Goal: Find specific page/section: Find specific page/section

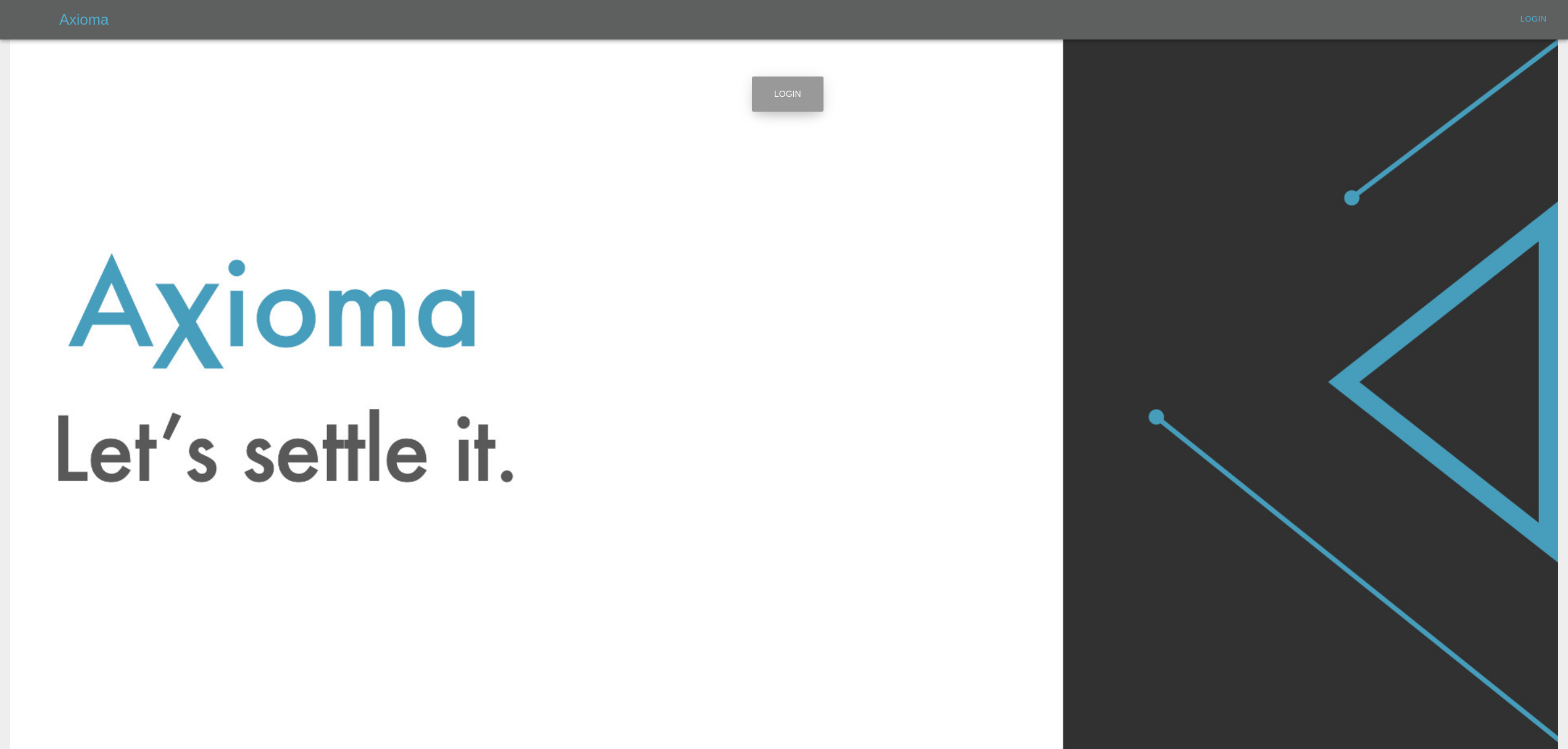
click at [783, 93] on link "Login" at bounding box center [787, 94] width 71 height 35
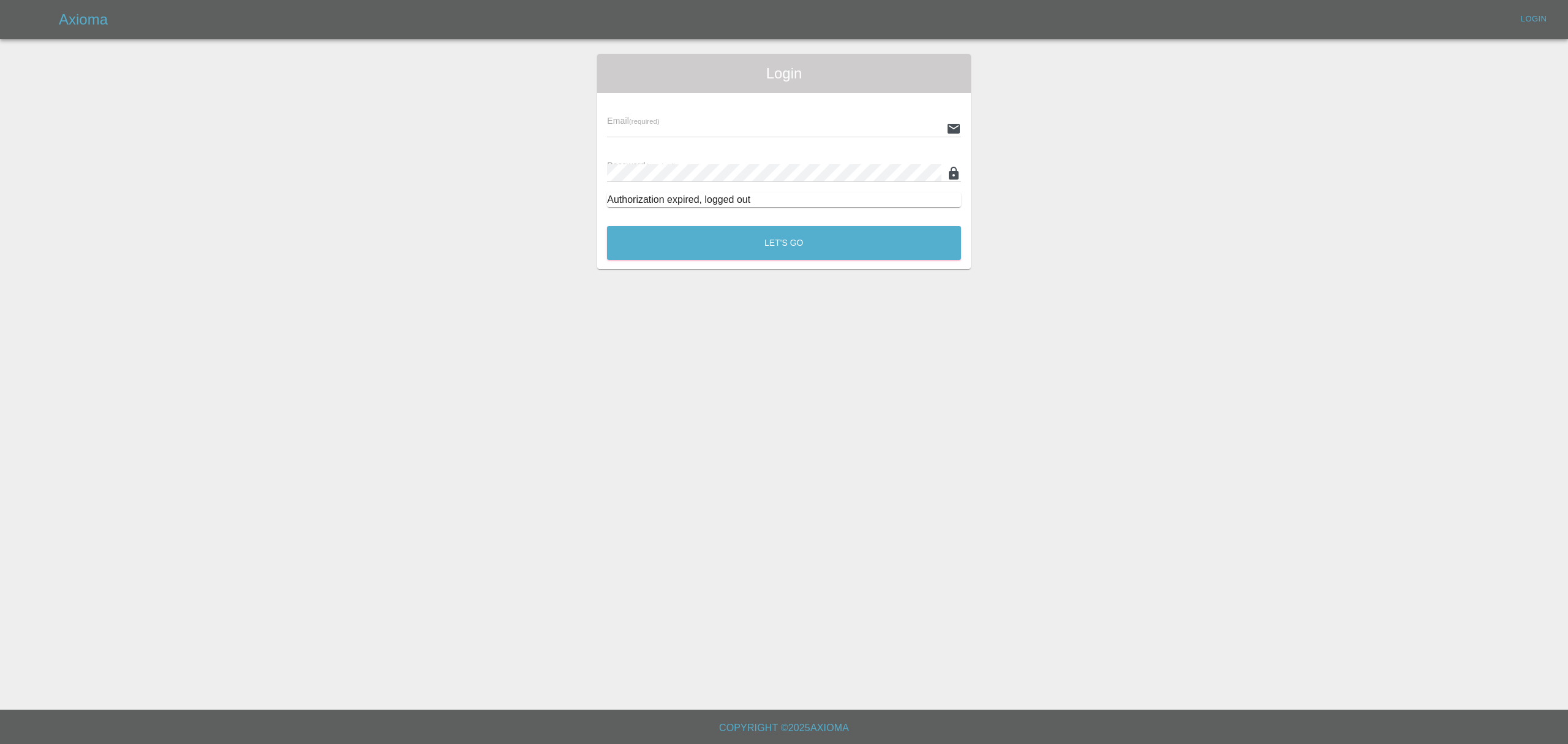
type input "[PERSON_NAME][EMAIL_ADDRESS][DOMAIN_NAME]"
click at [727, 121] on input "stefano.sironi@axioma.co.uk" at bounding box center [774, 128] width 335 height 18
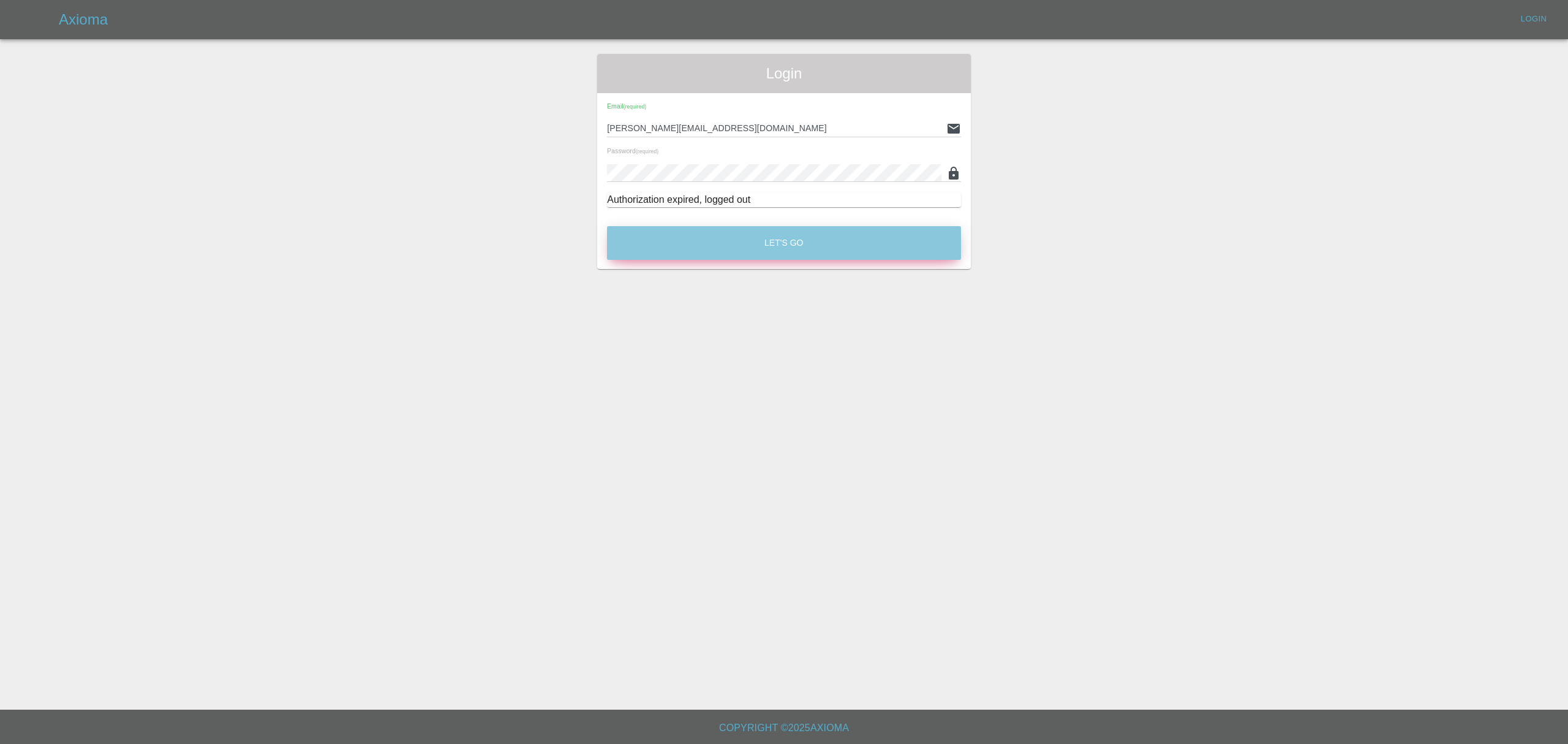
click at [750, 250] on button "Let's Go" at bounding box center [783, 243] width 354 height 34
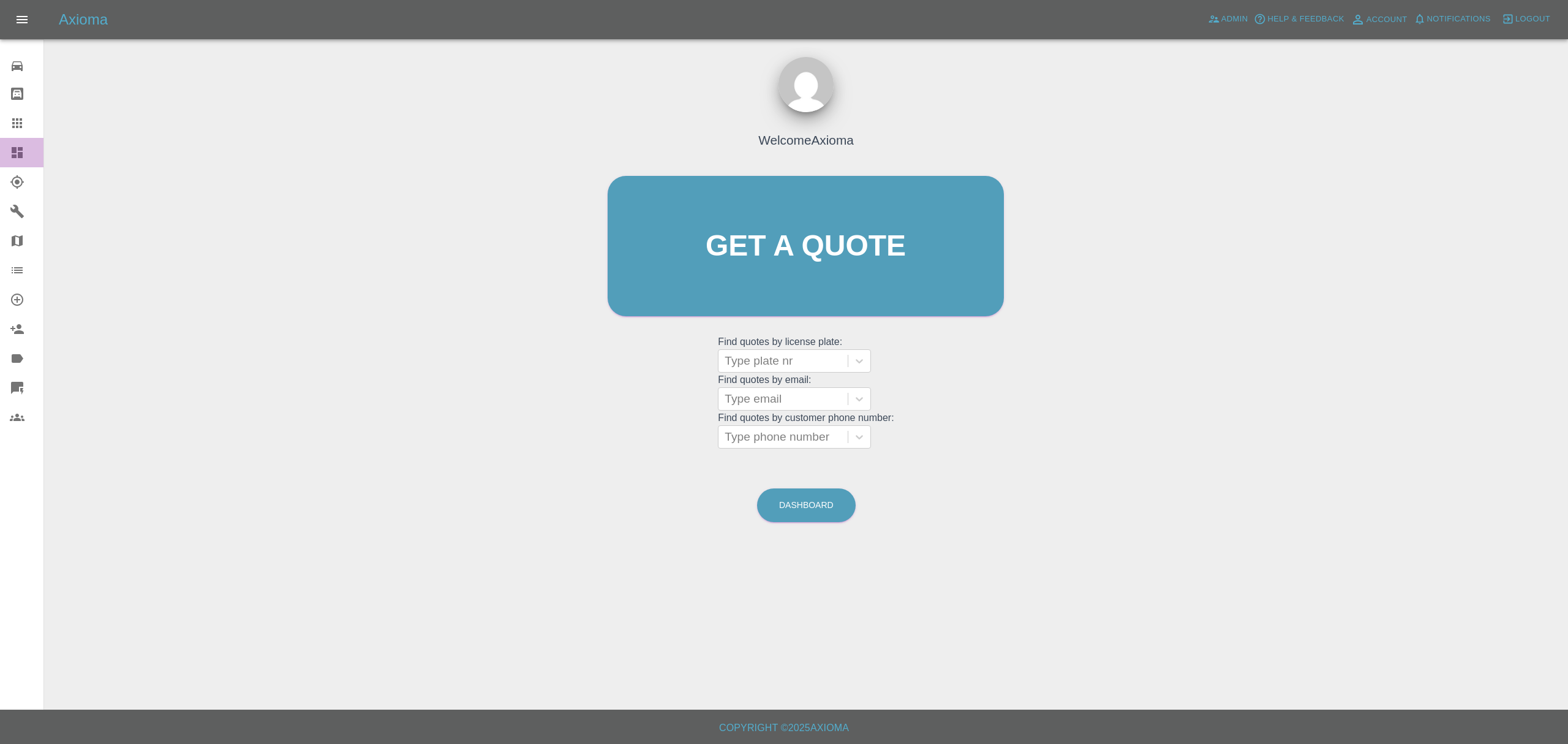
click at [22, 145] on icon at bounding box center [17, 152] width 15 height 15
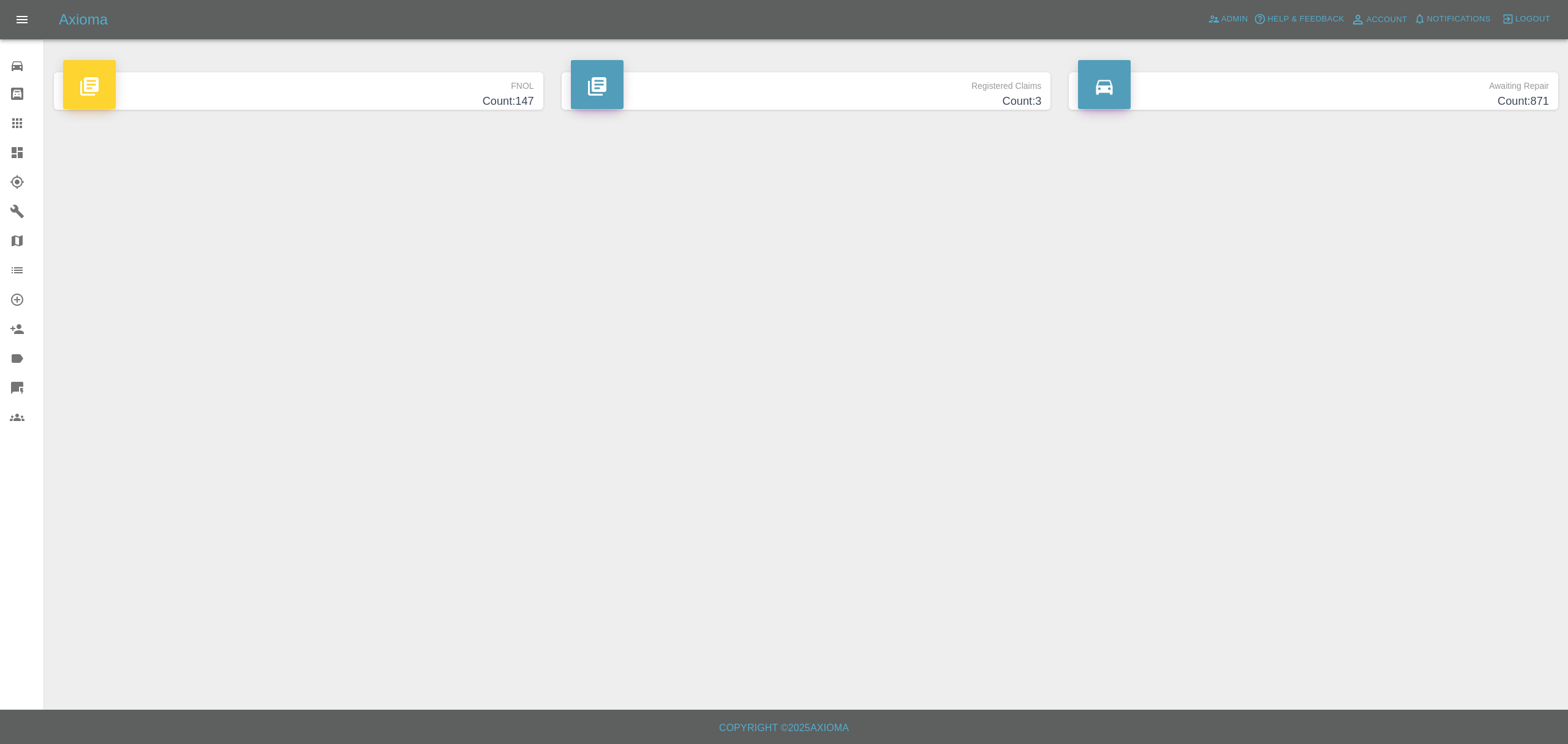
click at [449, 227] on main "FNOL Count: 147 Registered Claims Count: 3 Awaiting Repair Count: 871" at bounding box center [784, 355] width 1568 height 710
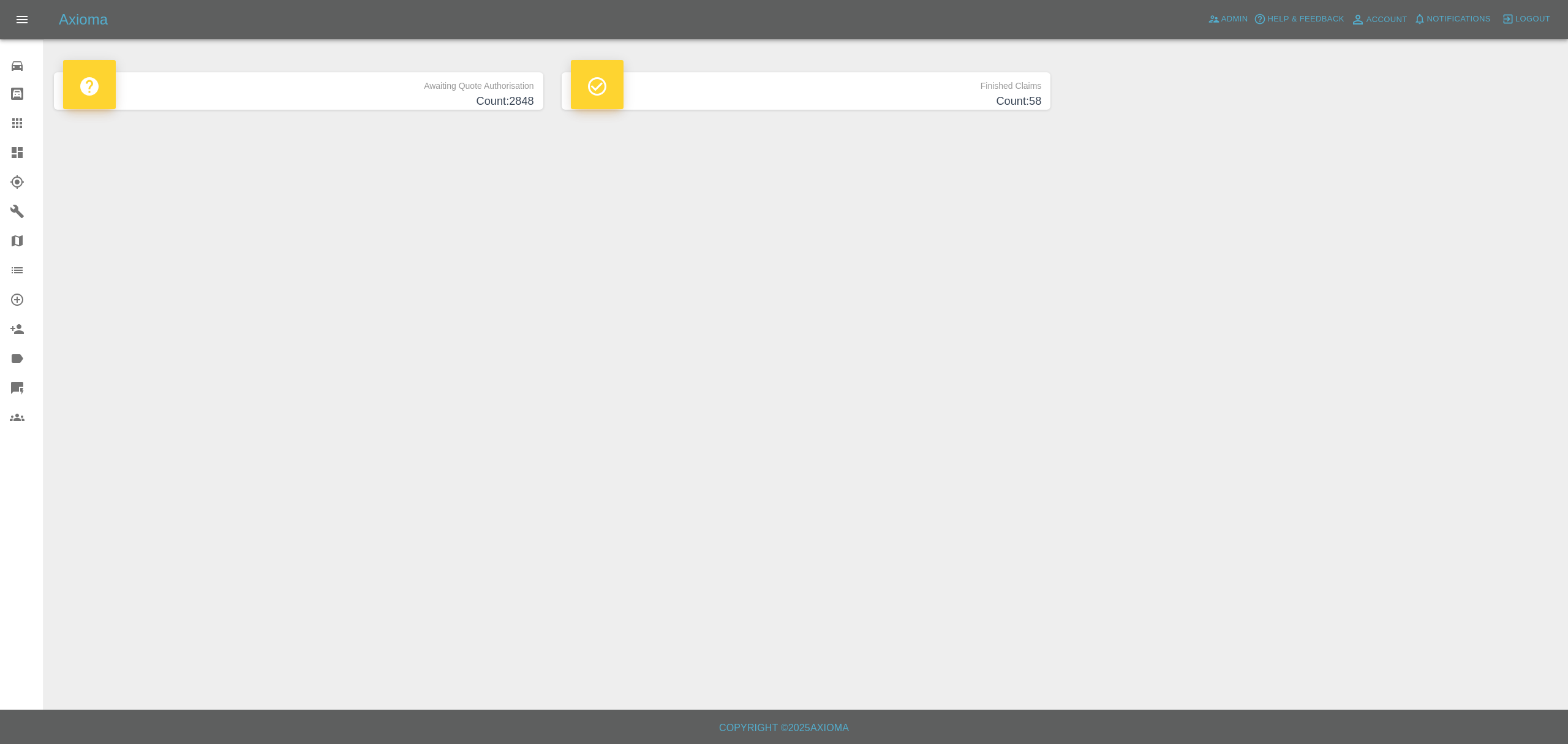
click at [23, 153] on icon at bounding box center [17, 152] width 15 height 15
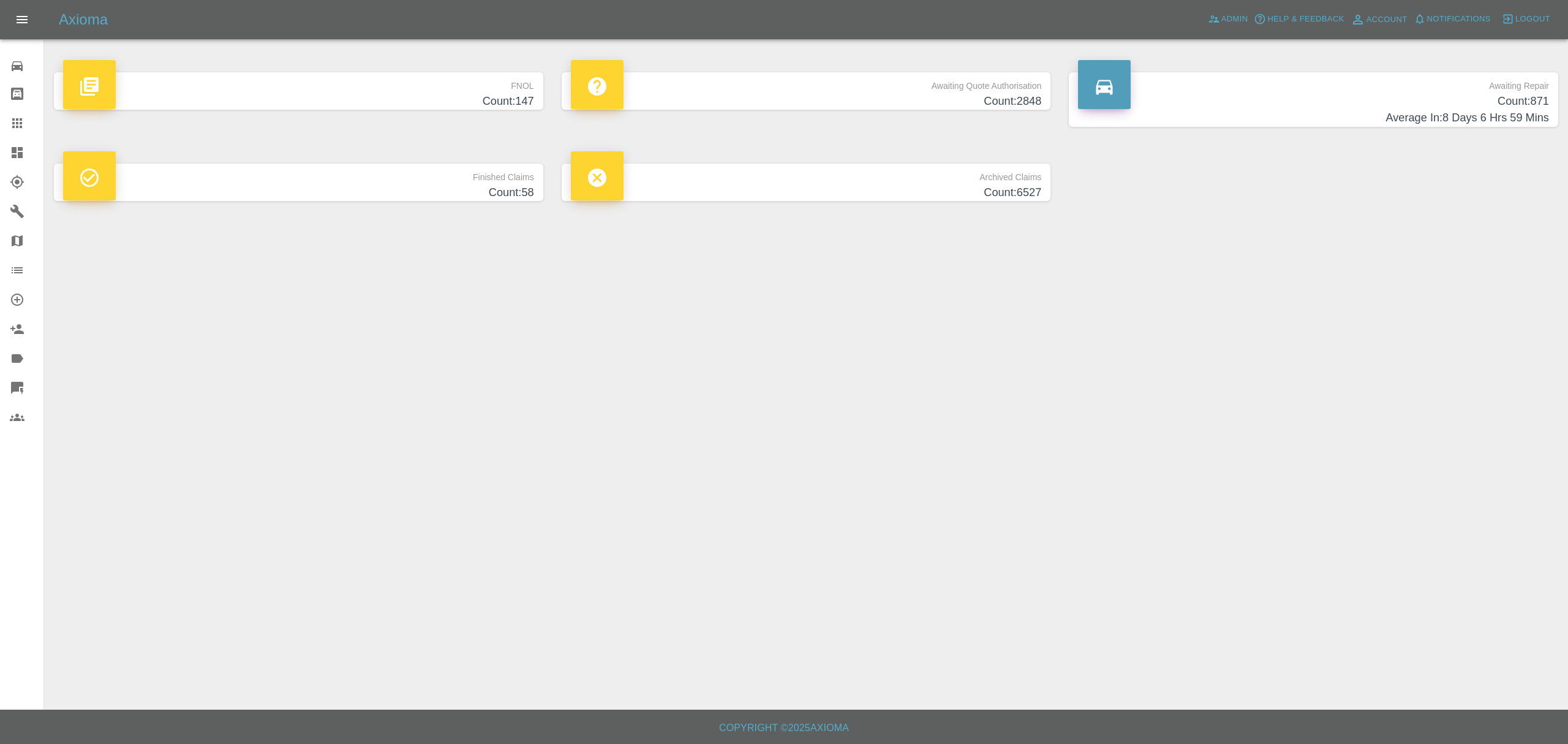
click at [26, 138] on link "Dashboard" at bounding box center [21, 152] width 43 height 29
click at [26, 157] on div at bounding box center [27, 152] width 34 height 15
click at [10, 43] on ul "0 Repair home Bodyshop home Claims Dashboard Explorer Garages Map Organization …" at bounding box center [21, 240] width 43 height 402
click at [16, 62] on icon at bounding box center [17, 66] width 11 height 10
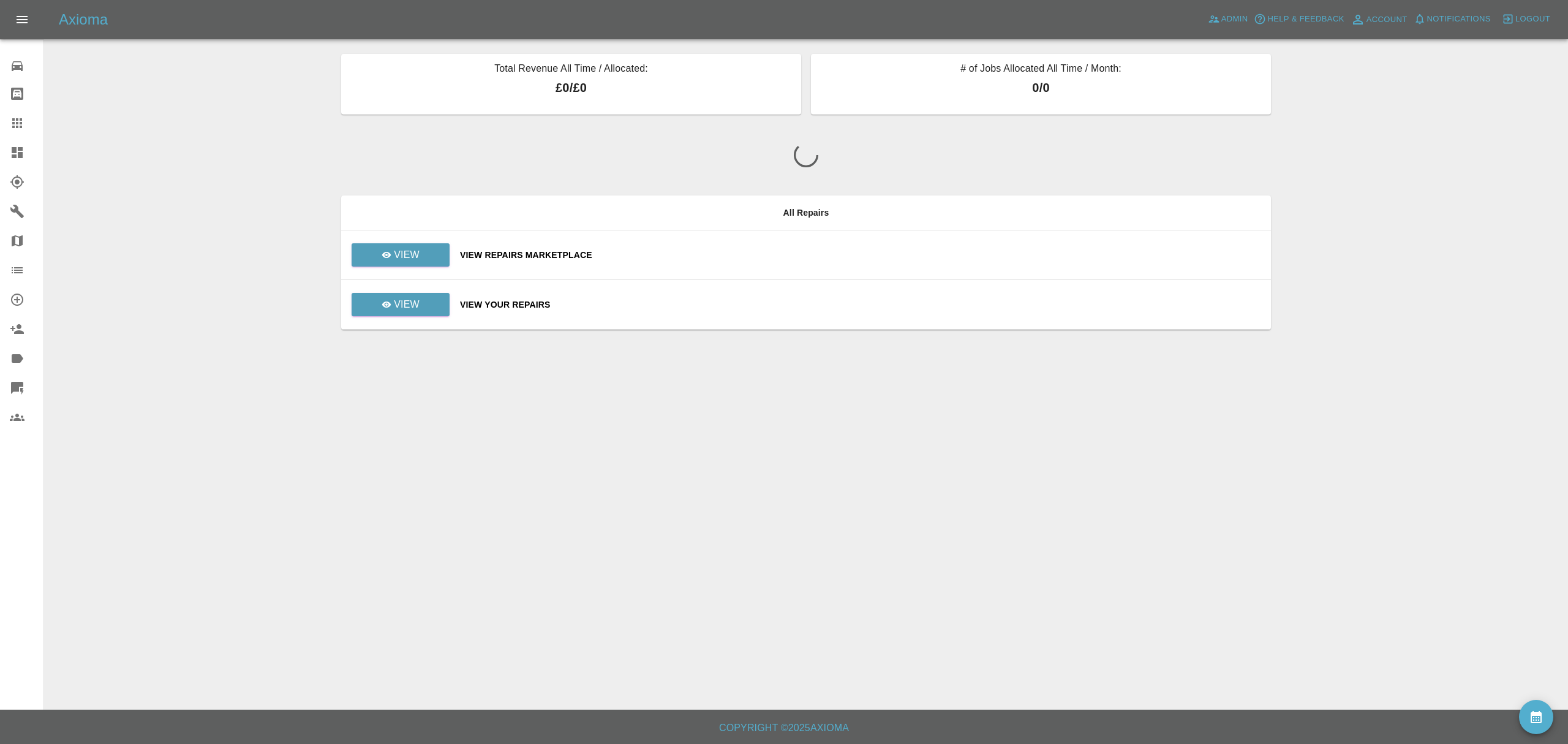
click at [12, 138] on link "Claims" at bounding box center [21, 123] width 43 height 29
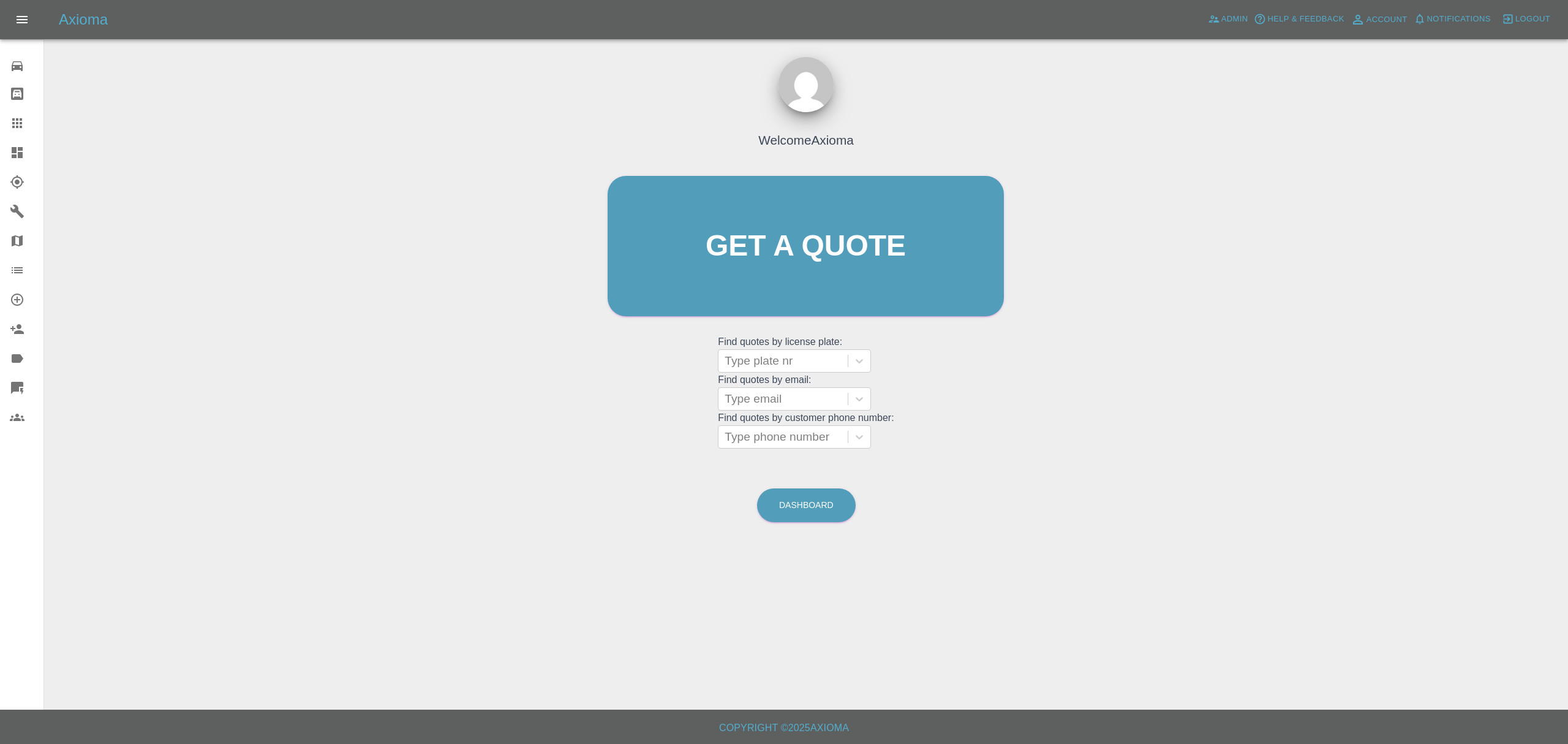
click at [15, 152] on icon at bounding box center [17, 152] width 11 height 11
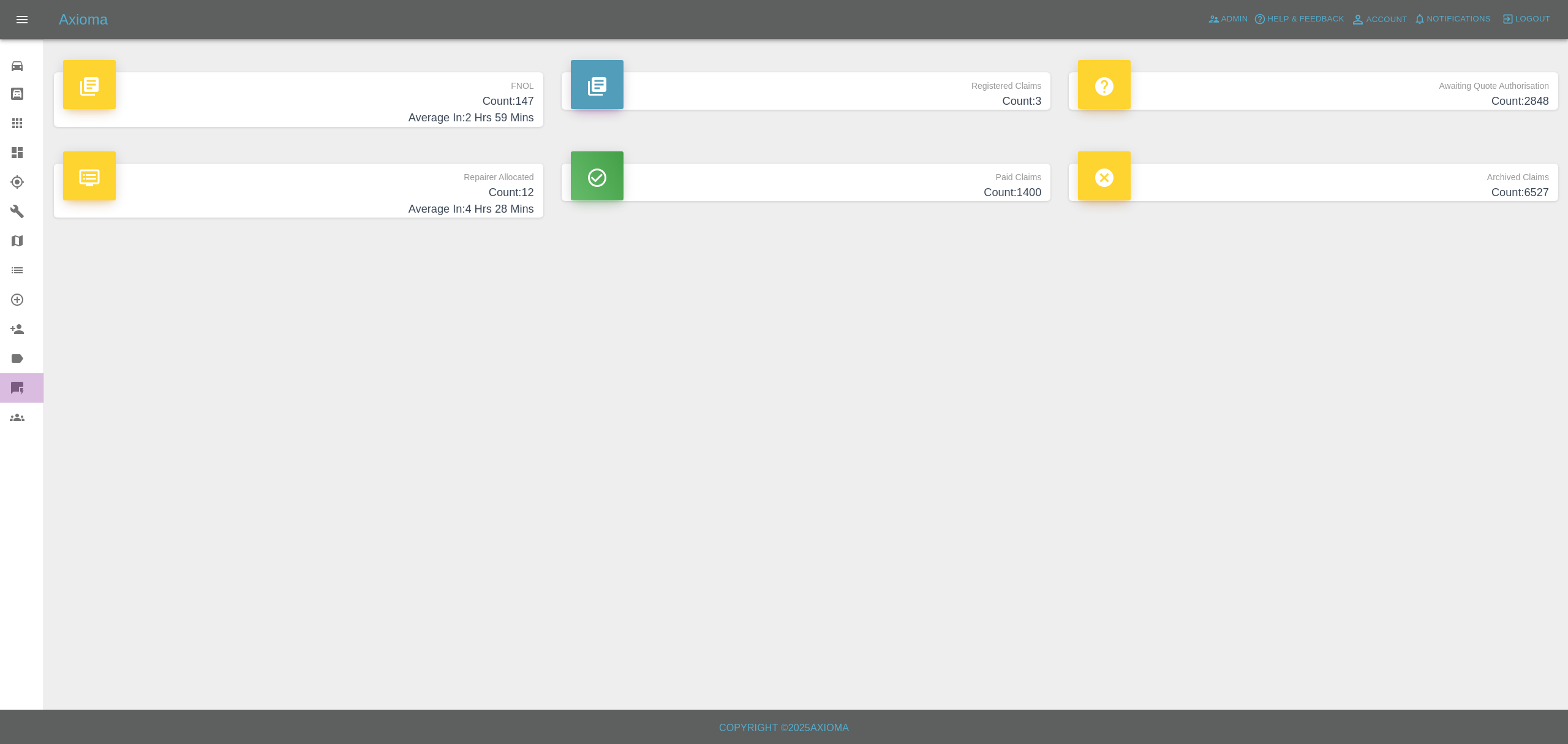
click at [23, 388] on icon at bounding box center [22, 392] width 4 height 7
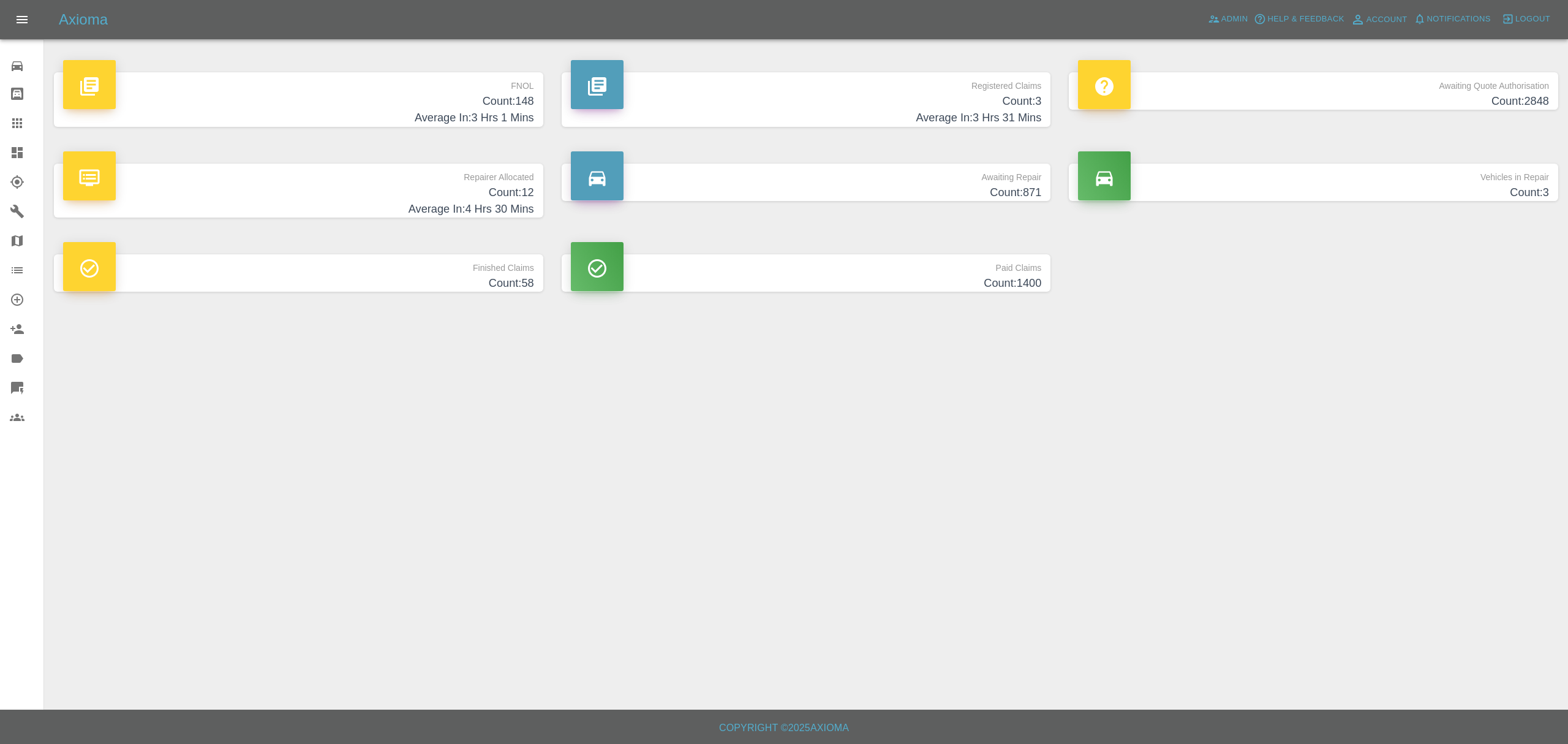
click at [507, 106] on h4 "Count: 148" at bounding box center [298, 101] width 471 height 16
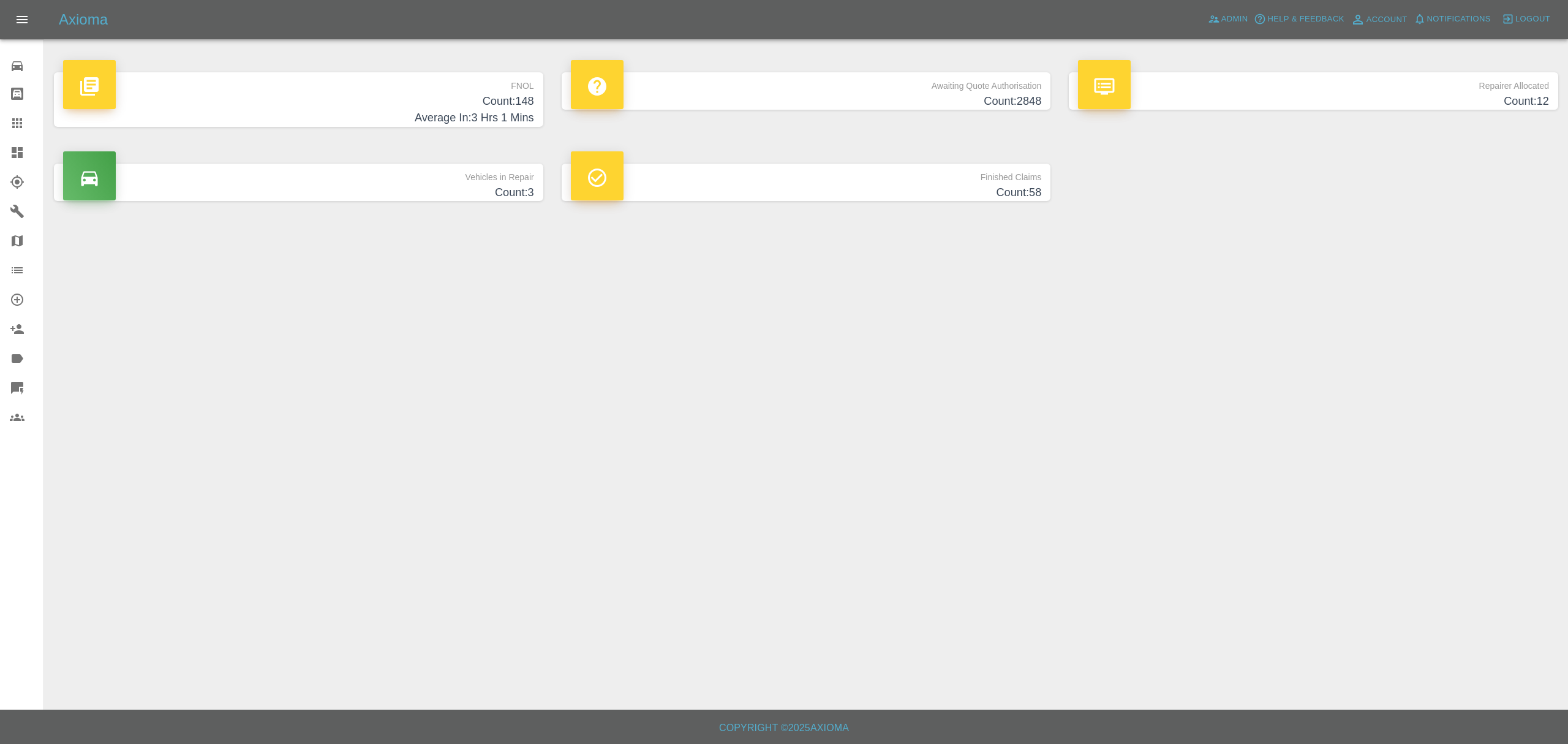
click at [720, 101] on h4 "Count: 2848" at bounding box center [806, 101] width 471 height 16
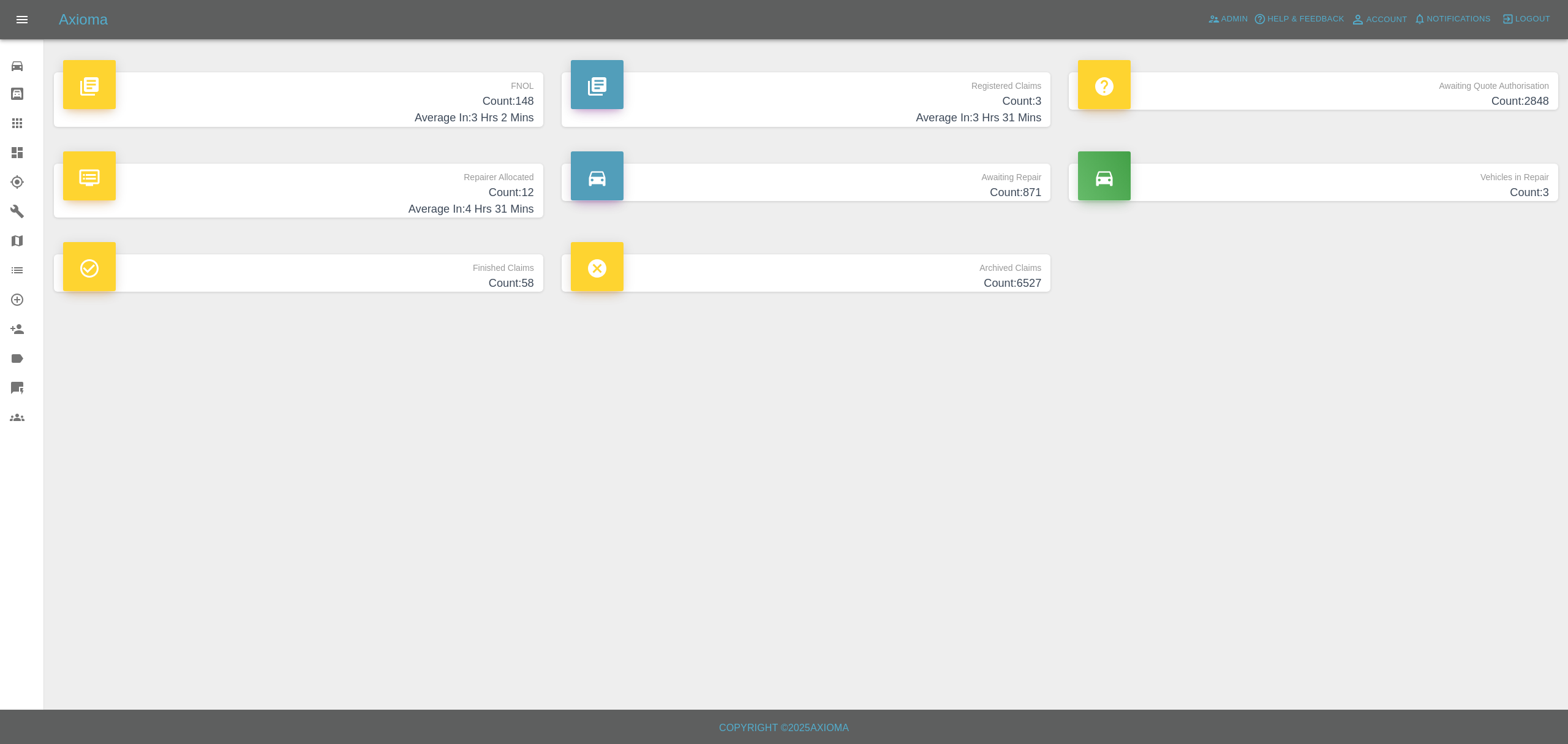
click at [451, 101] on h4 "Count: 148" at bounding box center [298, 101] width 471 height 16
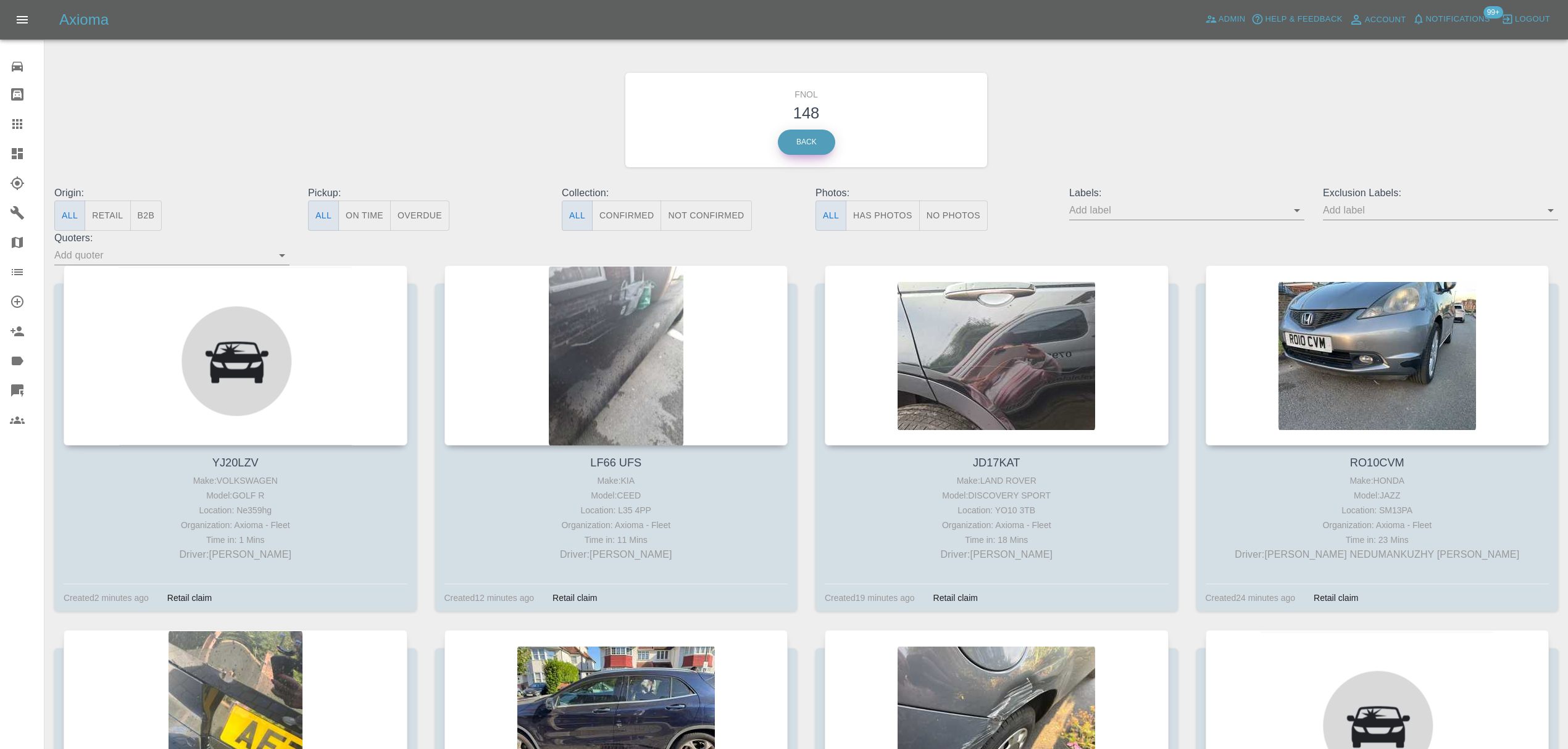
click at [798, 144] on link "Back" at bounding box center [807, 141] width 57 height 25
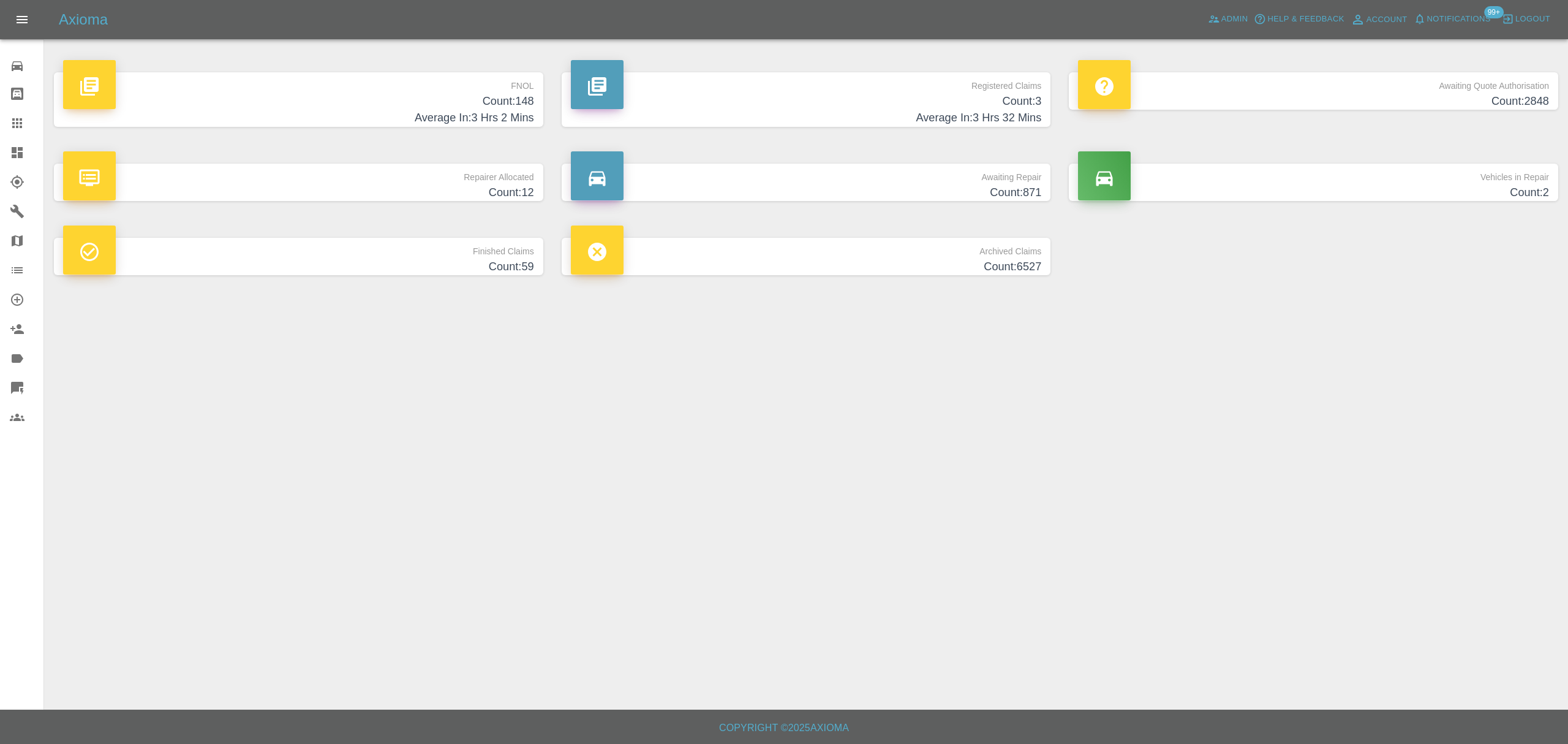
click at [880, 98] on h4 "Count: 3" at bounding box center [806, 101] width 471 height 16
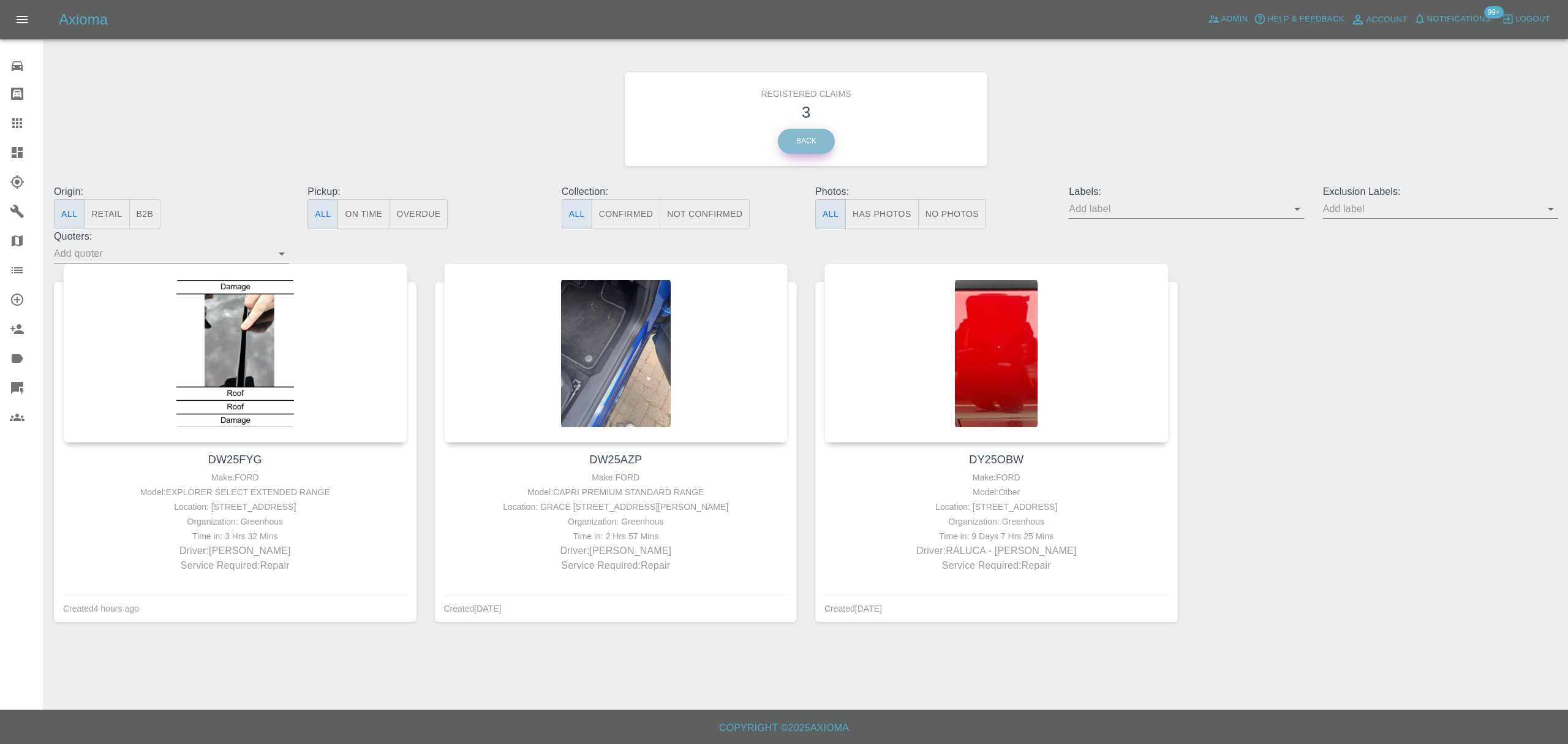
click at [809, 146] on link "Back" at bounding box center [806, 140] width 57 height 25
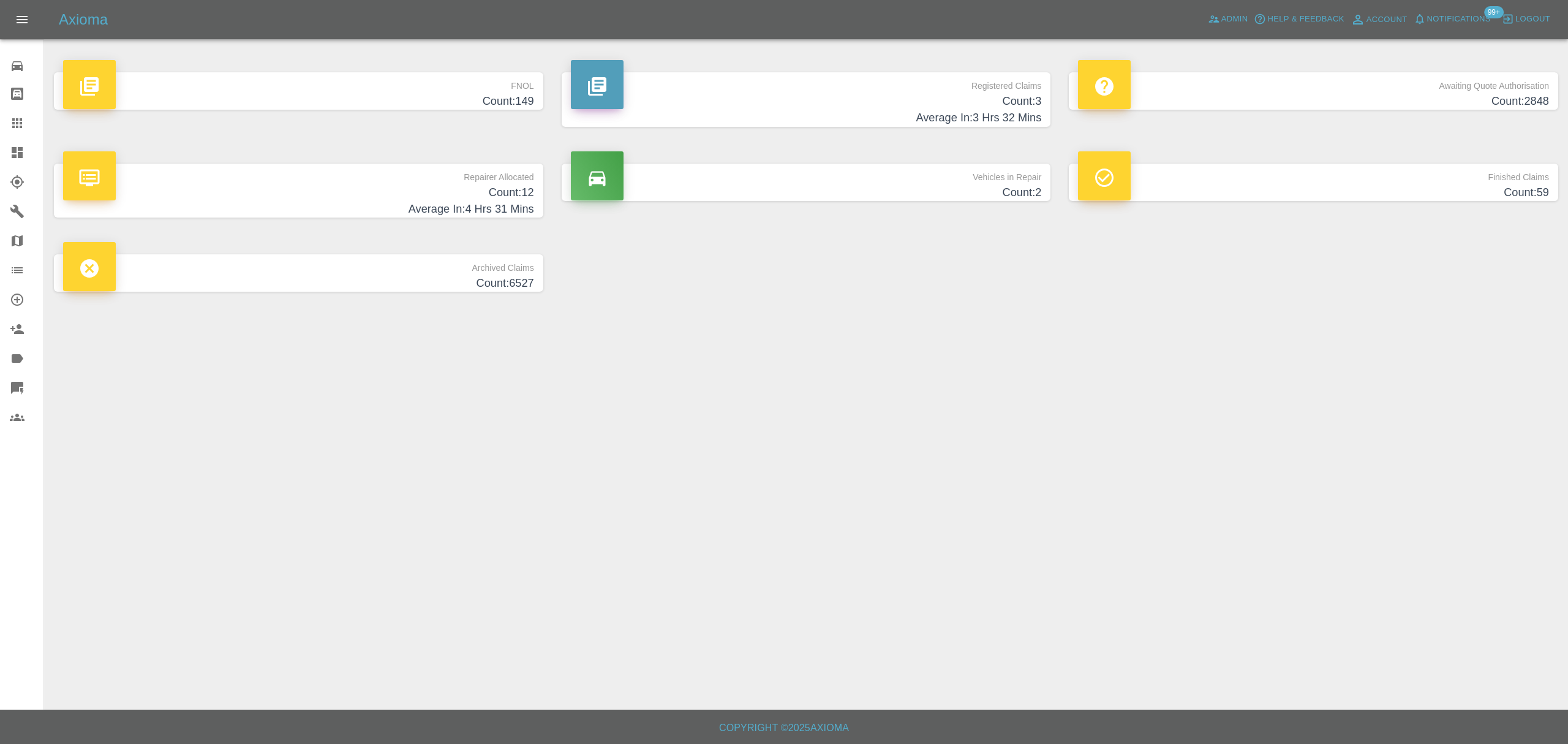
click at [500, 89] on p "FNOL" at bounding box center [298, 82] width 471 height 21
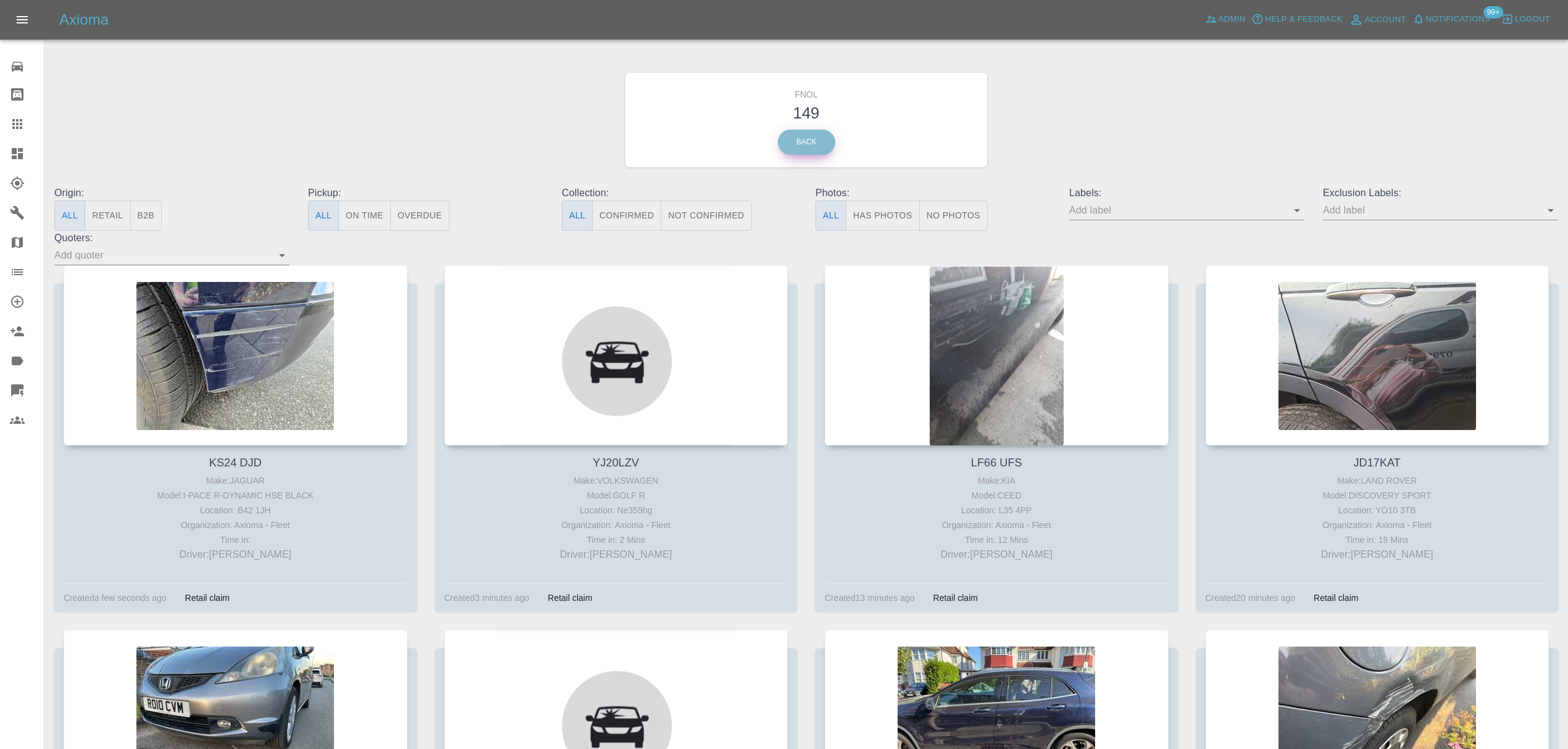
click at [802, 139] on link "Back" at bounding box center [807, 141] width 57 height 25
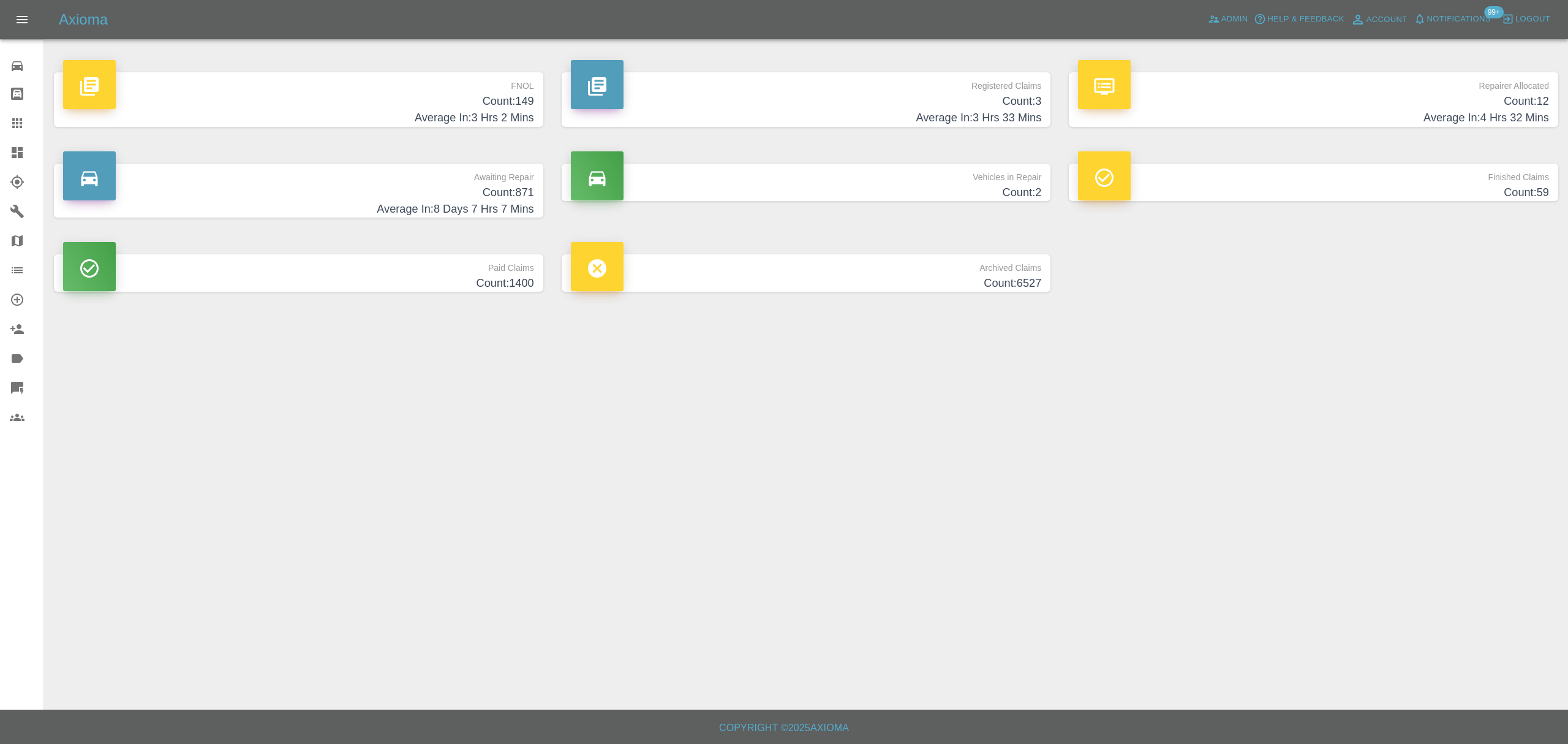
click at [912, 96] on h4 "Count: 3" at bounding box center [806, 101] width 471 height 16
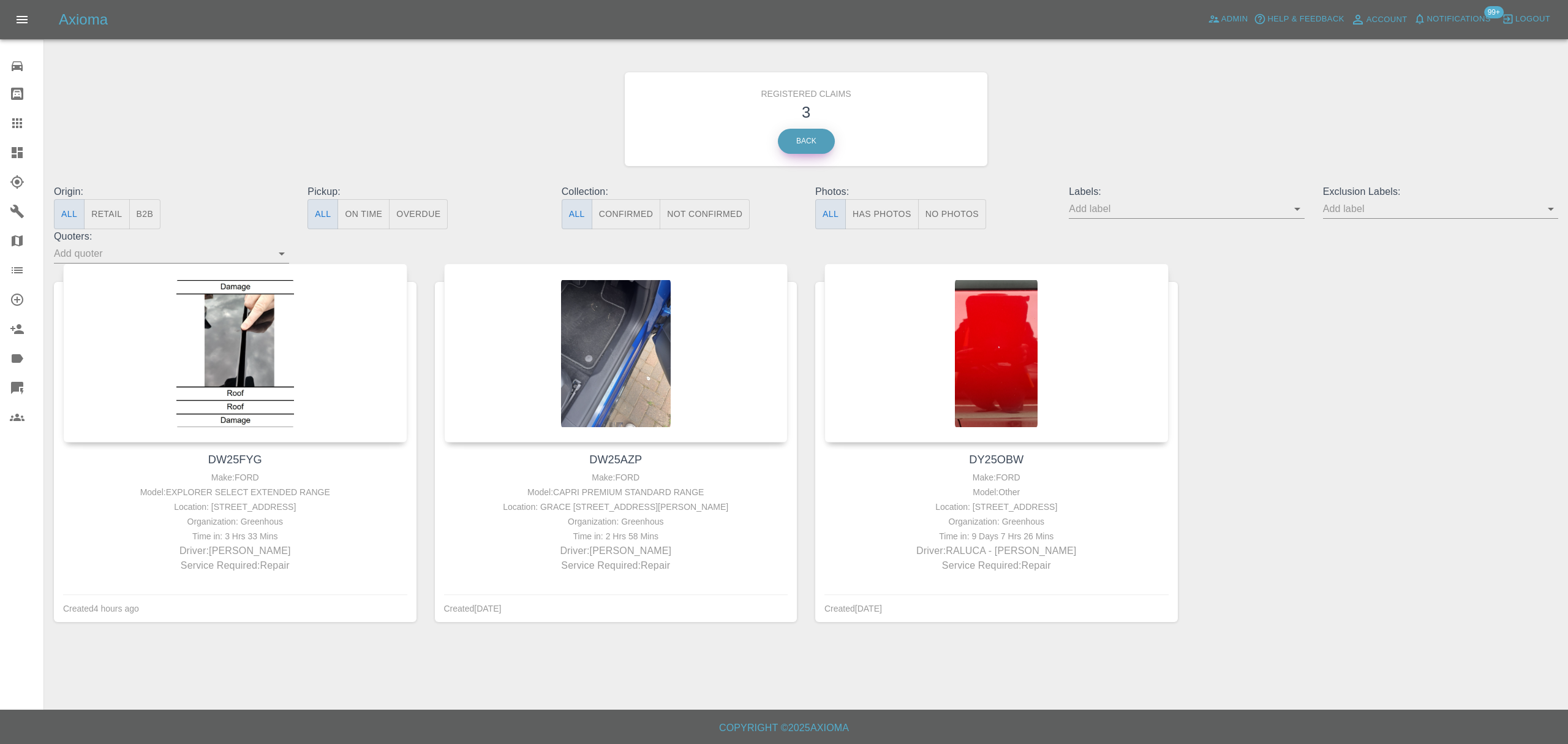
click at [804, 138] on link "Back" at bounding box center [806, 140] width 57 height 25
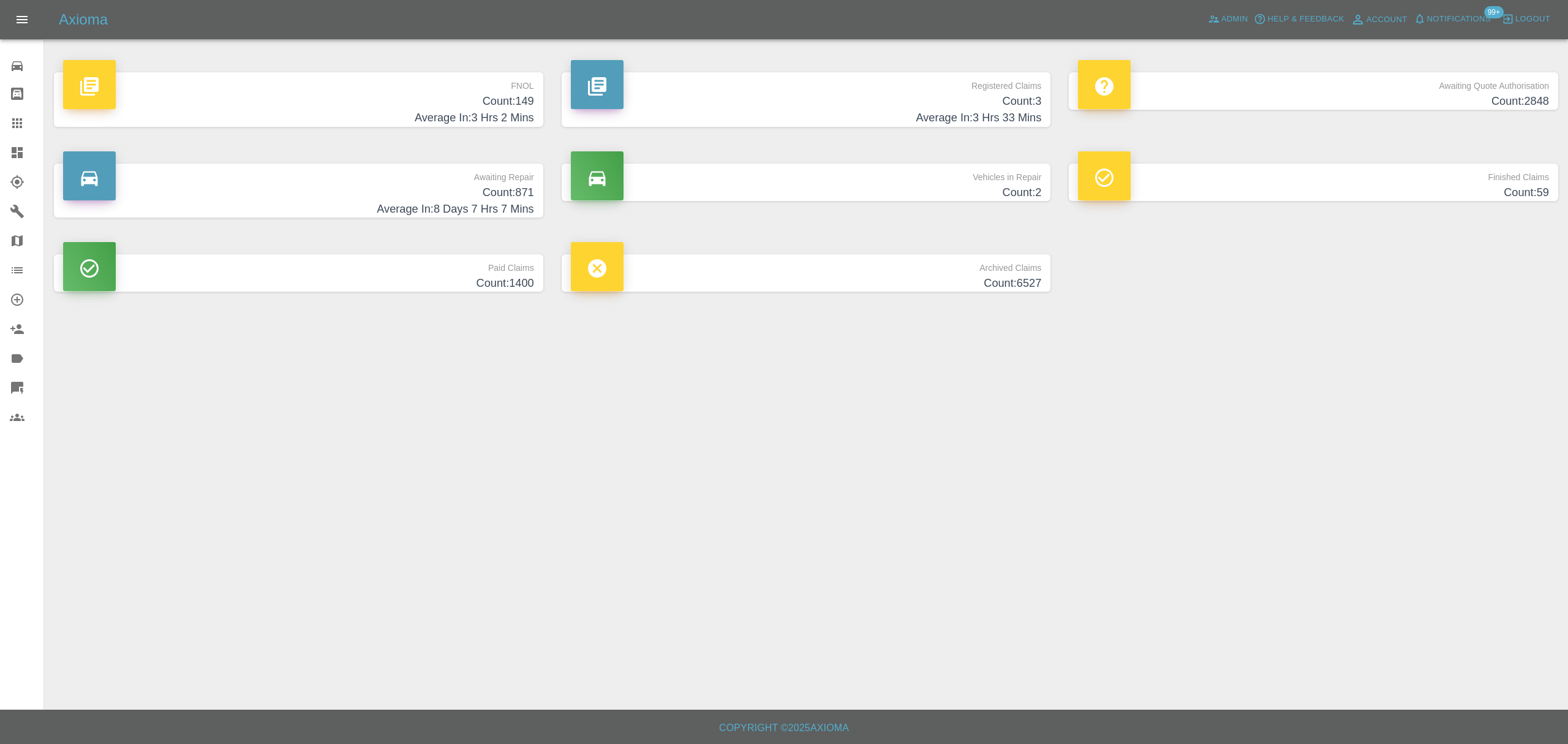
click at [1223, 111] on div "Awaiting Quote Authorisation Count: 2848" at bounding box center [1314, 99] width 508 height 91
